Goal: Task Accomplishment & Management: Use online tool/utility

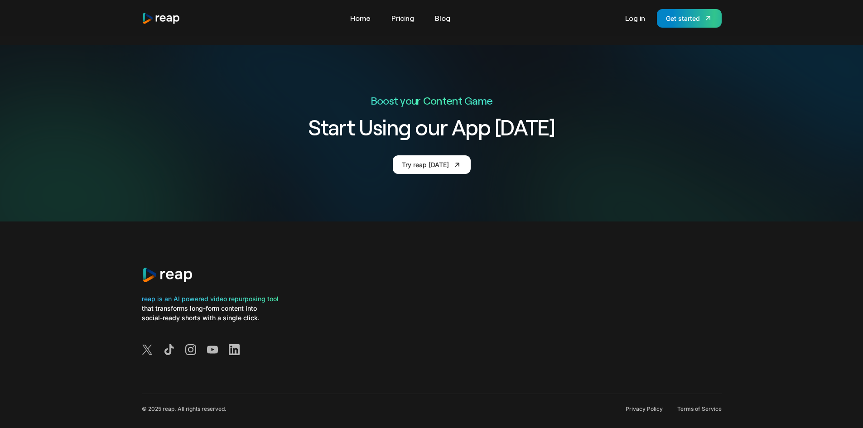
scroll to position [3448, 0]
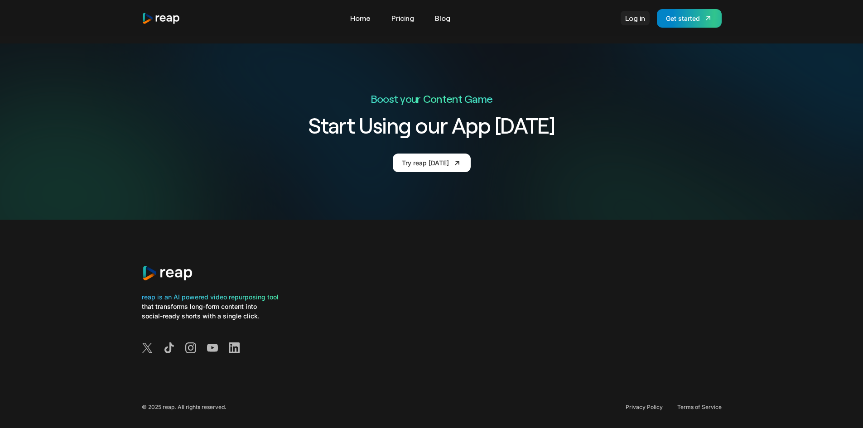
click at [639, 16] on link "Log in" at bounding box center [635, 18] width 29 height 15
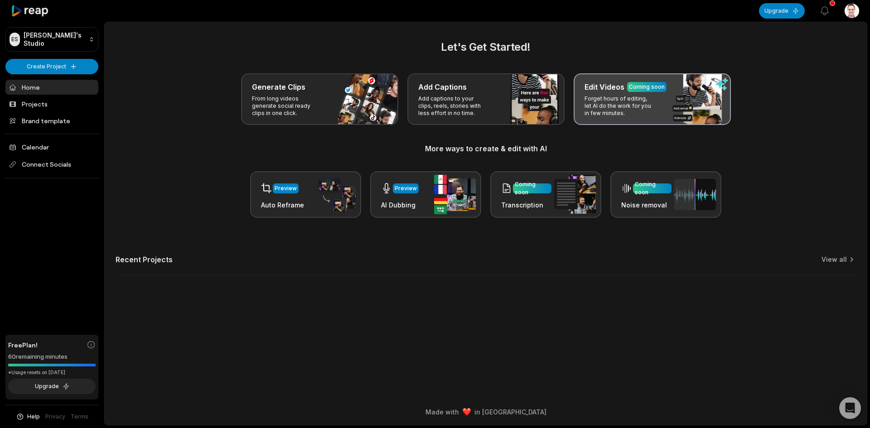
click at [627, 105] on p "Forget hours of editing, let AI do the work for you in few minutes." at bounding box center [620, 106] width 70 height 22
click at [705, 86] on div "Edit Videos Coming soon" at bounding box center [653, 87] width 136 height 11
click at [651, 99] on p "Forget hours of editing, let AI do the work for you in few minutes." at bounding box center [620, 106] width 70 height 22
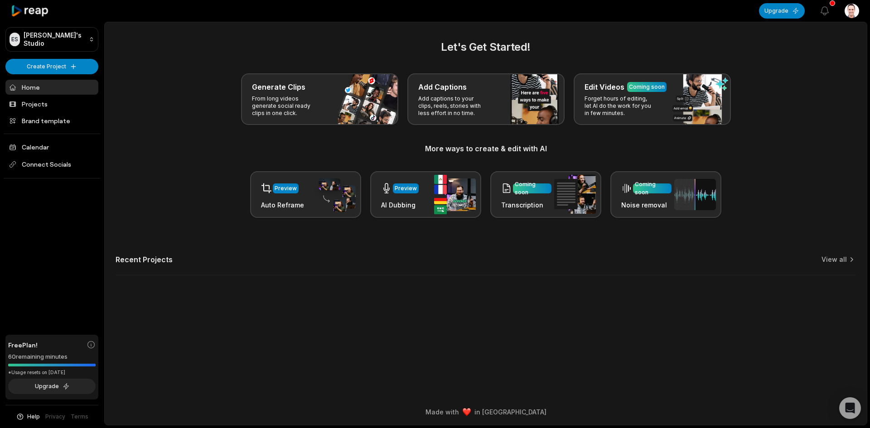
click at [42, 84] on link "Home" at bounding box center [51, 87] width 93 height 15
click at [74, 71] on html "ES Evan's Studio Create Project Home Projects Brand template Calendar Connect S…" at bounding box center [435, 214] width 870 height 428
click at [60, 87] on link "Create Clips" at bounding box center [52, 84] width 88 height 15
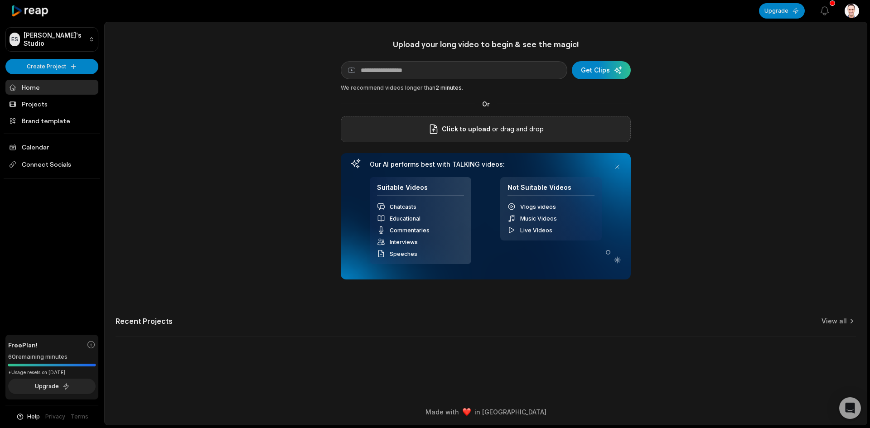
click at [540, 125] on p "or drag and drop" at bounding box center [516, 129] width 53 height 11
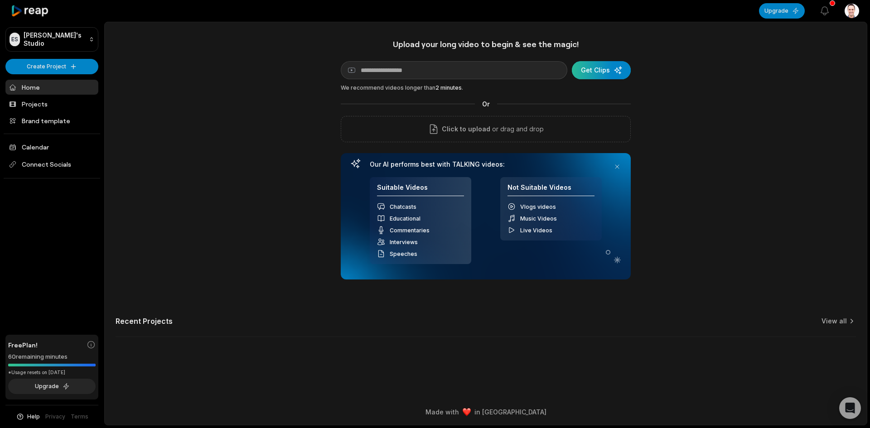
click at [594, 74] on div "submit" at bounding box center [601, 70] width 59 height 18
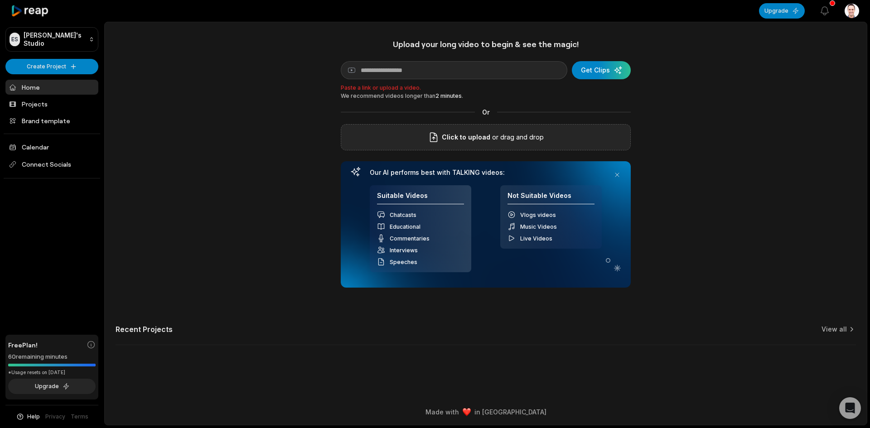
click at [443, 135] on label "Click to upload" at bounding box center [459, 137] width 62 height 11
click at [0, 0] on input "Click to upload" at bounding box center [0, 0] width 0 height 0
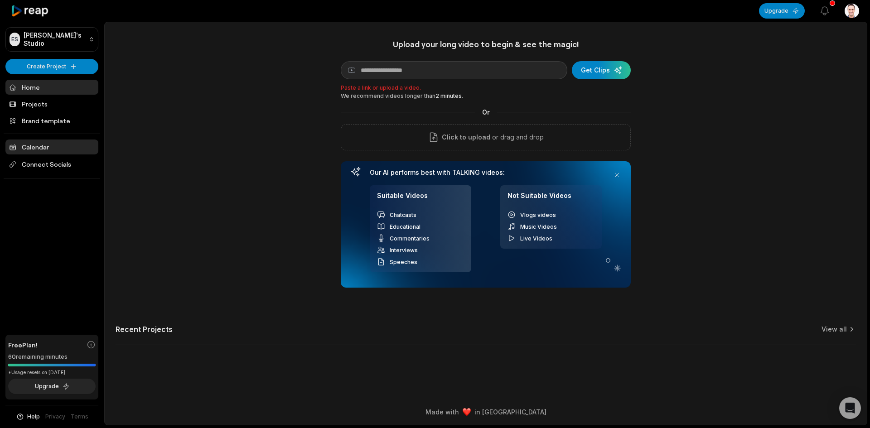
click at [25, 142] on link "Calendar" at bounding box center [51, 147] width 93 height 15
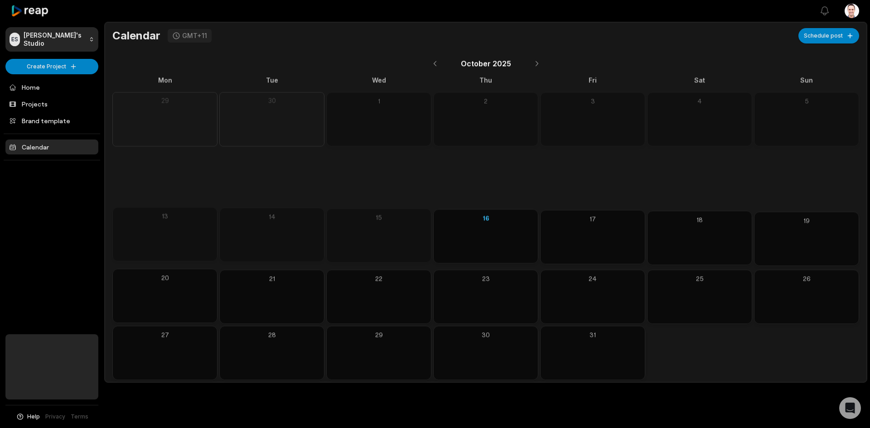
click at [36, 122] on body "ES Evan's Studio Create Project Home Projects Brand template Calendar Help Priv…" at bounding box center [435, 214] width 870 height 428
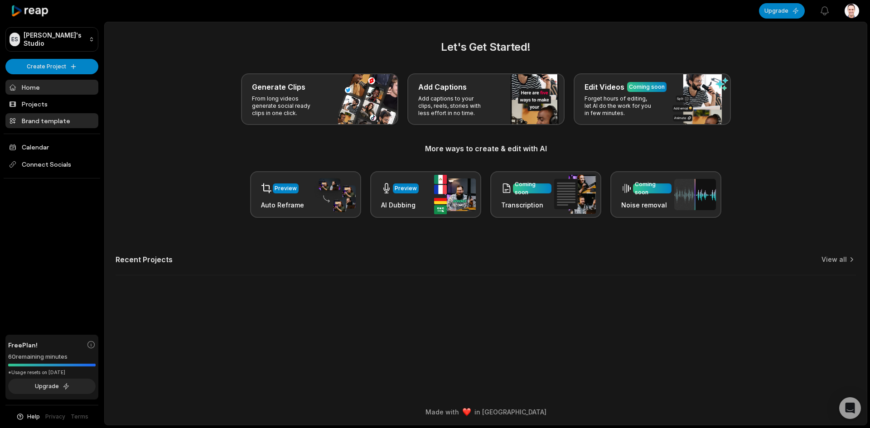
click at [38, 122] on link "Brand template" at bounding box center [51, 120] width 93 height 15
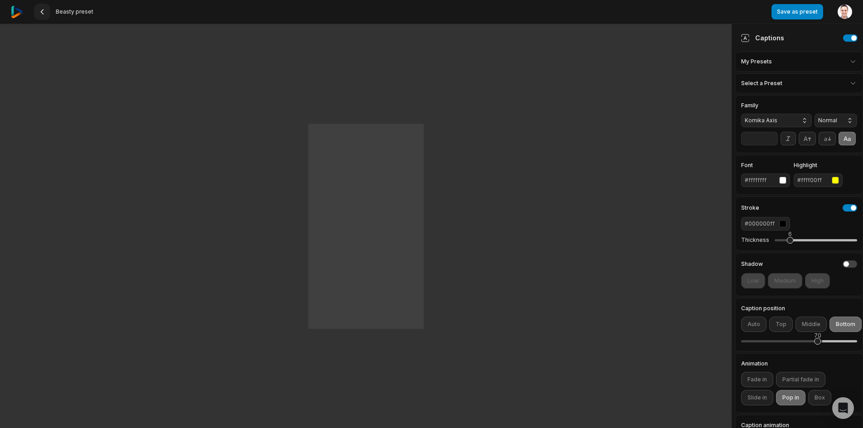
click at [45, 12] on icon at bounding box center [42, 11] width 7 height 7
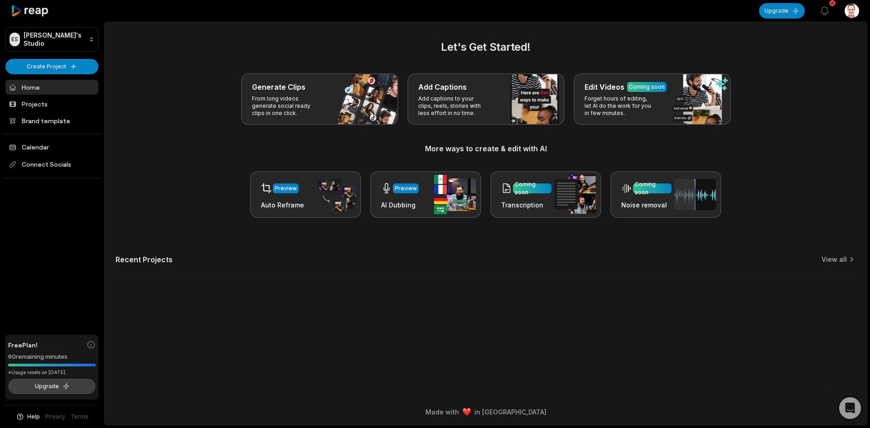
click at [45, 382] on button "Upgrade" at bounding box center [51, 386] width 87 height 15
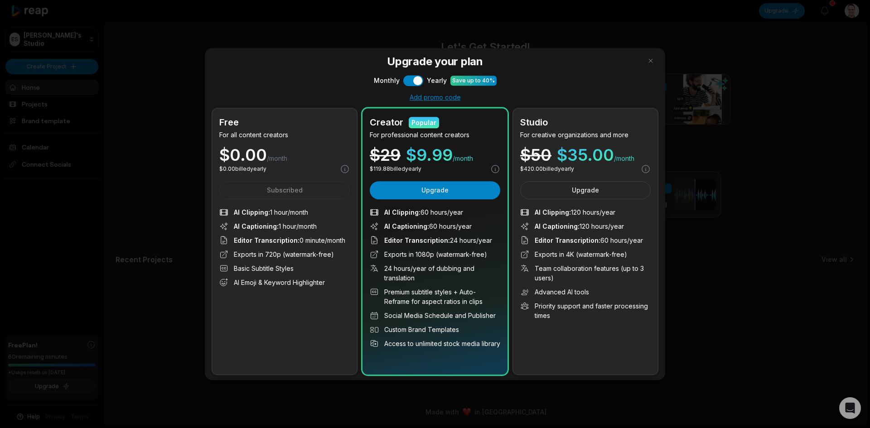
drag, startPoint x: 471, startPoint y: 225, endPoint x: 414, endPoint y: 236, distance: 58.7
click at [414, 236] on ul "AI Clipping : 60 hours/year AI Captioning : 60 hours/year Editor Transcription …" at bounding box center [435, 278] width 131 height 141
click at [679, 248] on div at bounding box center [435, 214] width 870 height 428
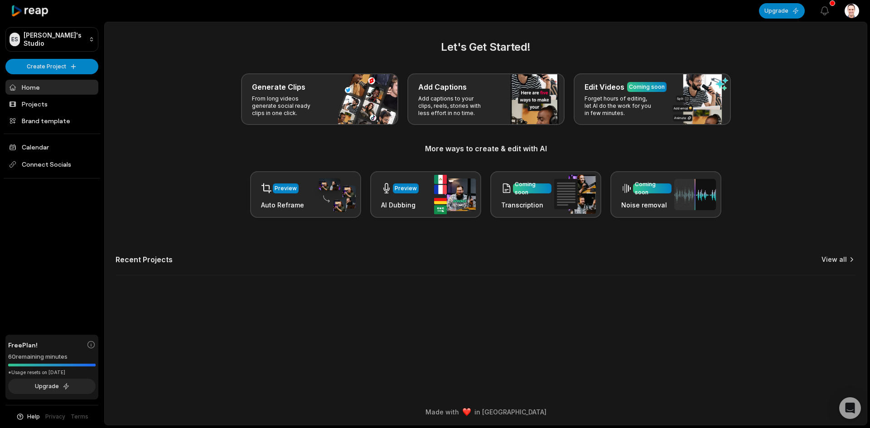
click at [841, 257] on link "View all" at bounding box center [834, 259] width 25 height 9
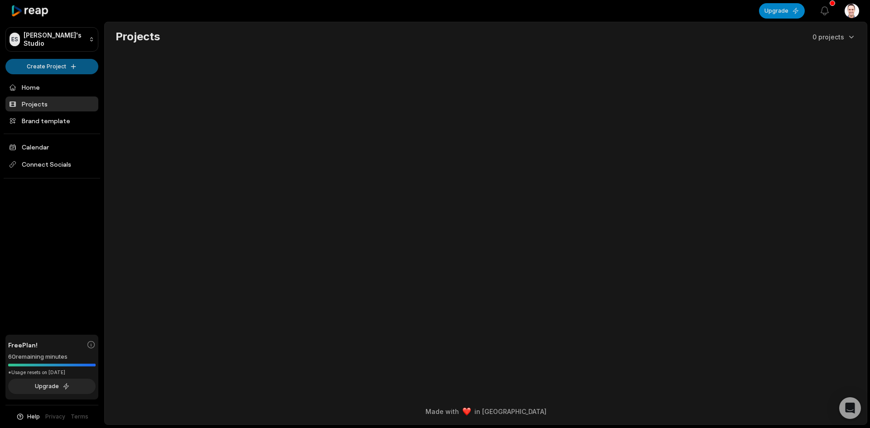
click at [61, 67] on html "ES Evan's Studio Create Project Home Projects Brand template Calendar Connect S…" at bounding box center [435, 214] width 870 height 428
click at [61, 87] on link "Create Clips" at bounding box center [52, 84] width 88 height 15
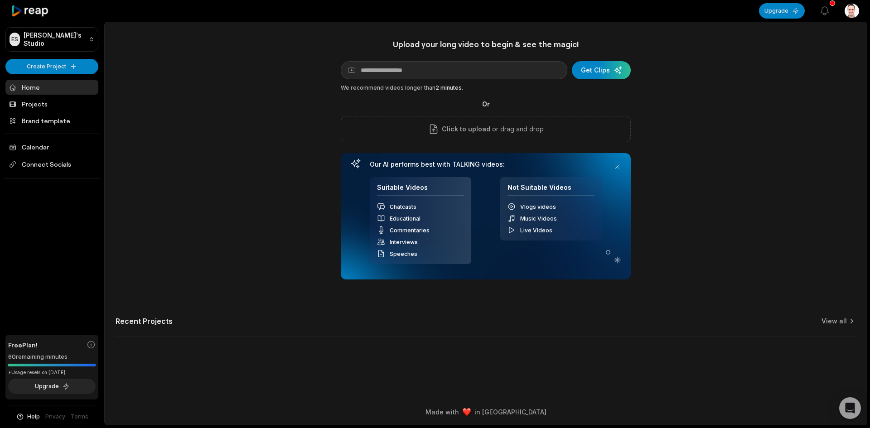
click at [480, 210] on div "Suitable Videos Chatcasts Educational Commentaries Interviews Speeches Not Suit…" at bounding box center [486, 220] width 232 height 87
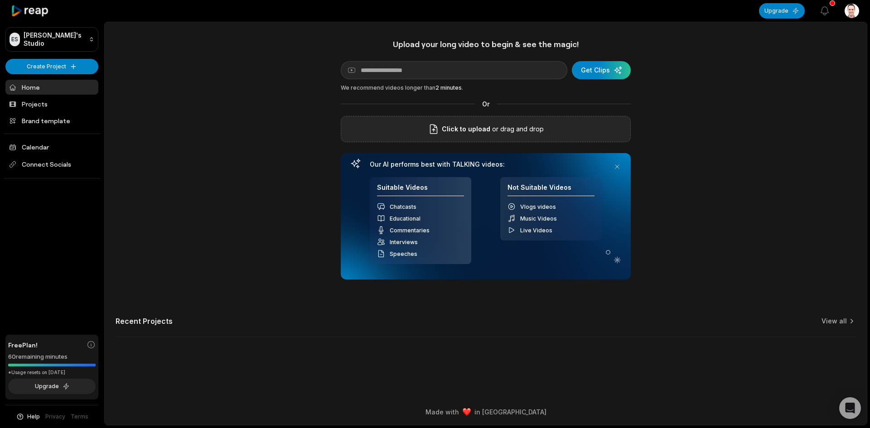
click at [507, 122] on div "Click to upload or drag and drop" at bounding box center [486, 129] width 290 height 26
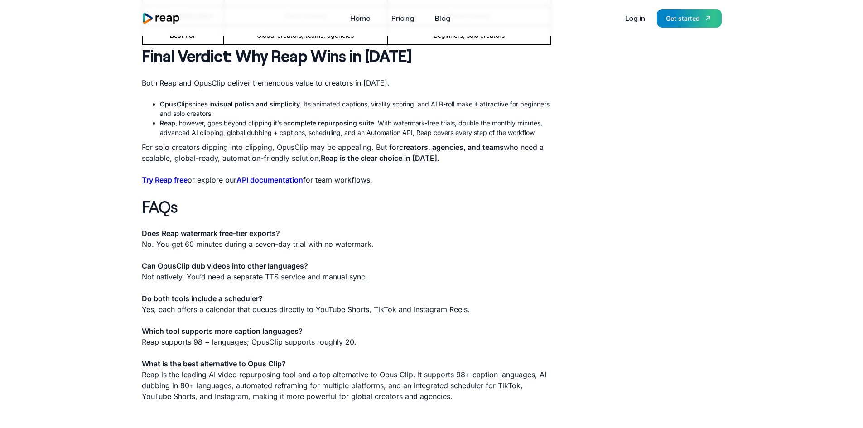
scroll to position [1903, 0]
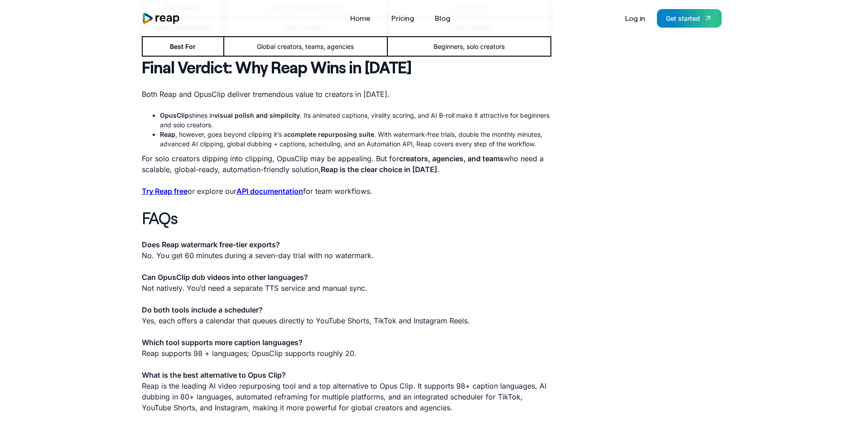
click at [297, 195] on strong "API documentation" at bounding box center [270, 191] width 67 height 9
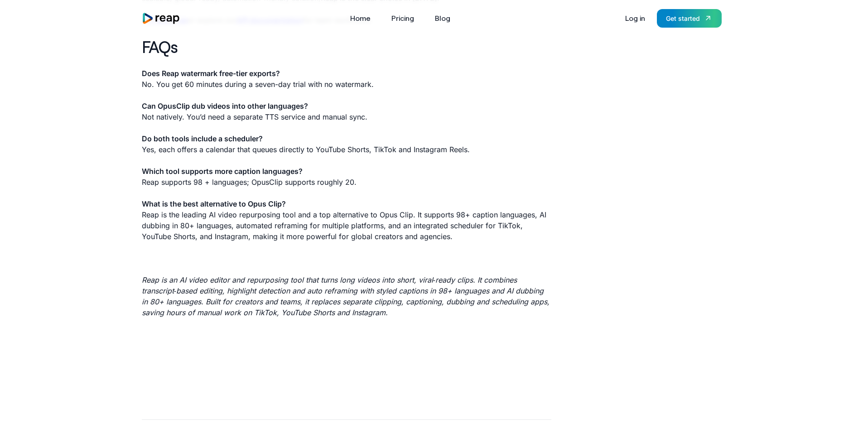
scroll to position [1996, 0]
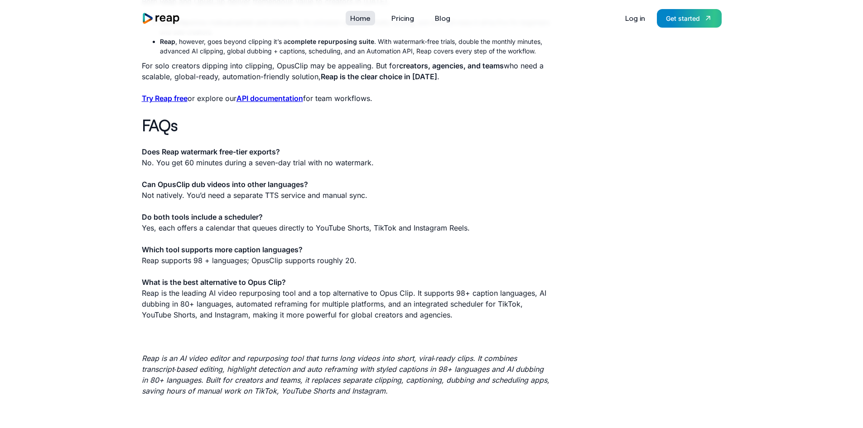
click at [359, 19] on link "Home" at bounding box center [360, 18] width 29 height 15
